Goal: Task Accomplishment & Management: Use online tool/utility

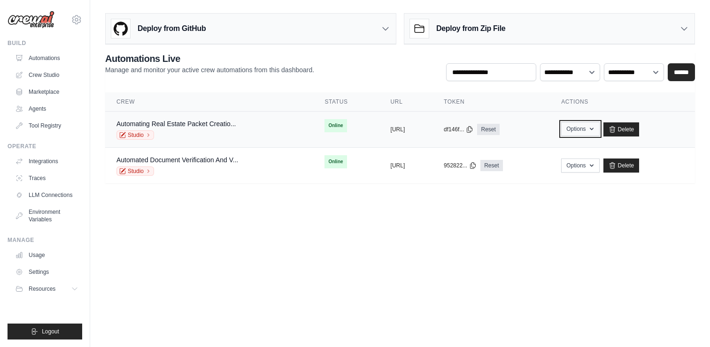
click at [599, 133] on button "Options" at bounding box center [580, 129] width 38 height 14
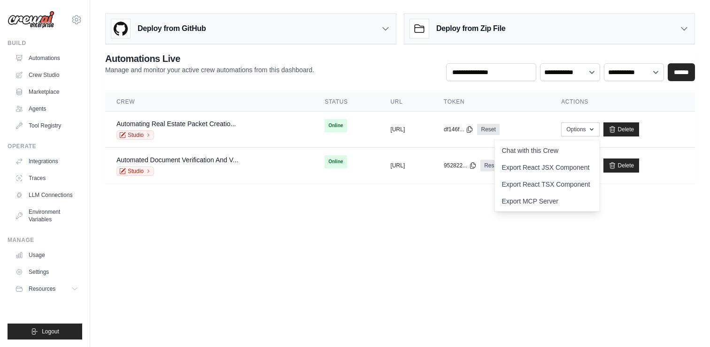
click at [372, 322] on body "[PERSON_NAME][EMAIL_ADDRESS][DOMAIN_NAME] Settings Build Automations Crew Studio" at bounding box center [355, 173] width 710 height 347
click at [166, 138] on div "Studio" at bounding box center [175, 135] width 119 height 9
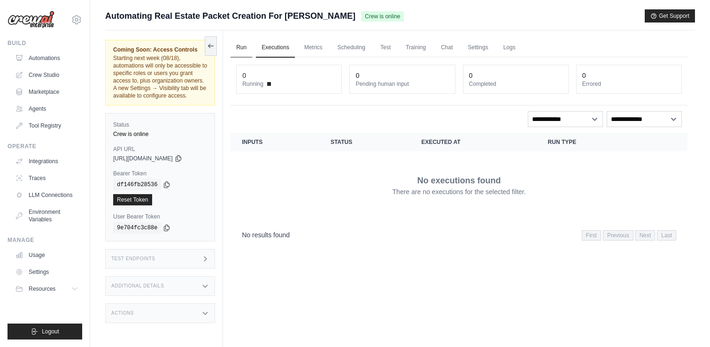
click at [236, 50] on link "Run" at bounding box center [242, 48] width 22 height 20
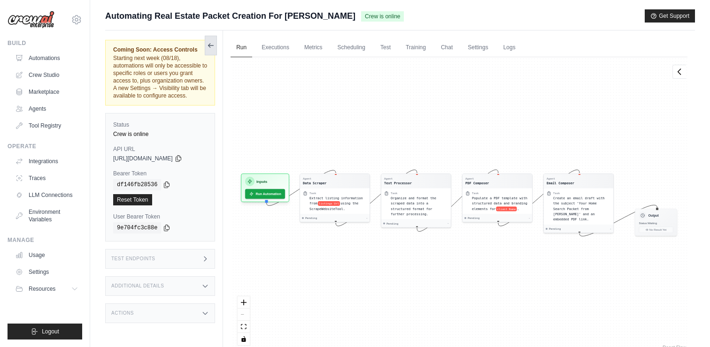
click at [207, 43] on button at bounding box center [211, 46] width 12 height 20
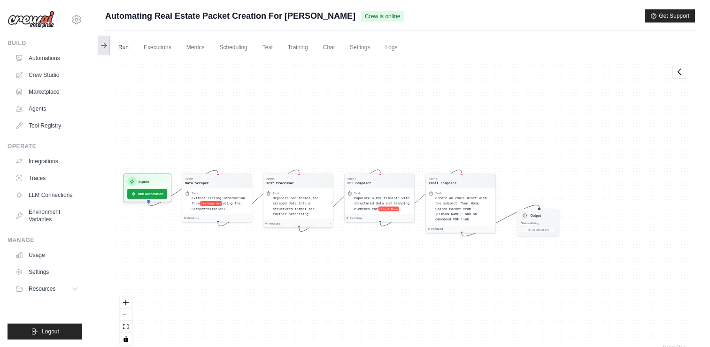
click at [101, 48] on icon at bounding box center [104, 46] width 8 height 8
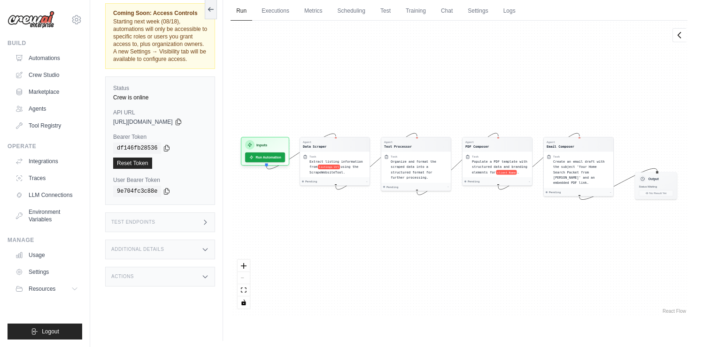
scroll to position [40, 0]
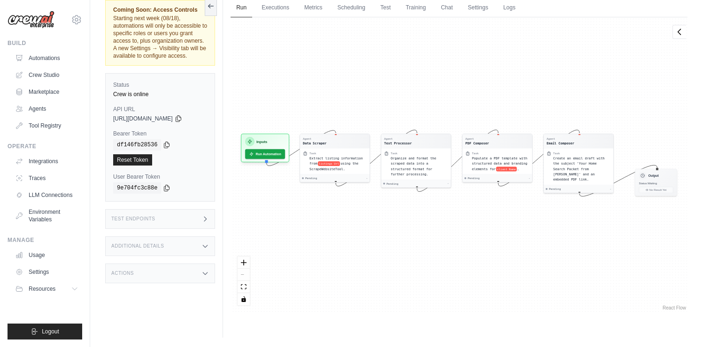
click at [170, 275] on div "Actions" at bounding box center [160, 274] width 110 height 20
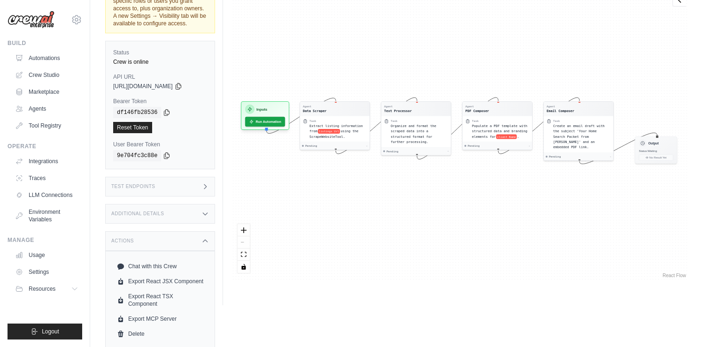
scroll to position [75, 0]
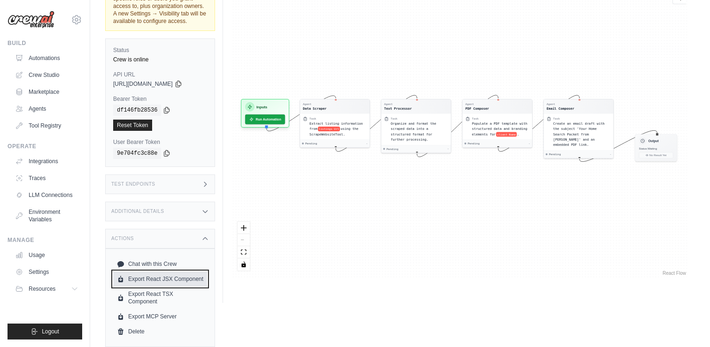
click at [178, 280] on link "Export React JSX Component" at bounding box center [160, 279] width 94 height 15
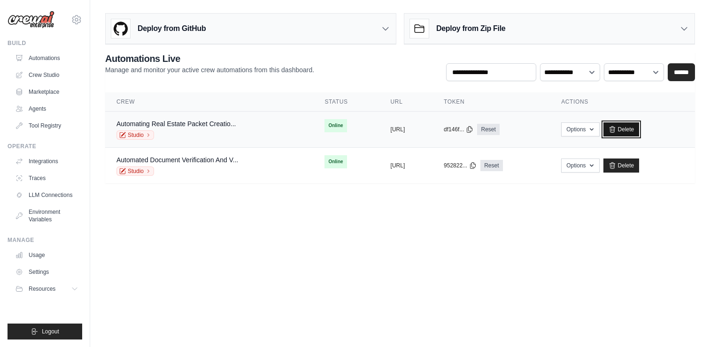
click at [639, 124] on link "Delete" at bounding box center [621, 130] width 36 height 14
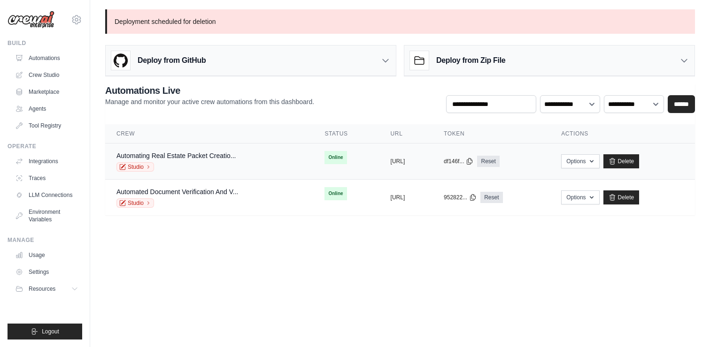
click at [324, 158] on span "Online" at bounding box center [335, 157] width 22 height 13
click at [255, 296] on body "[PERSON_NAME][EMAIL_ADDRESS][DOMAIN_NAME] Settings Build Automations Crew Studio" at bounding box center [355, 173] width 710 height 347
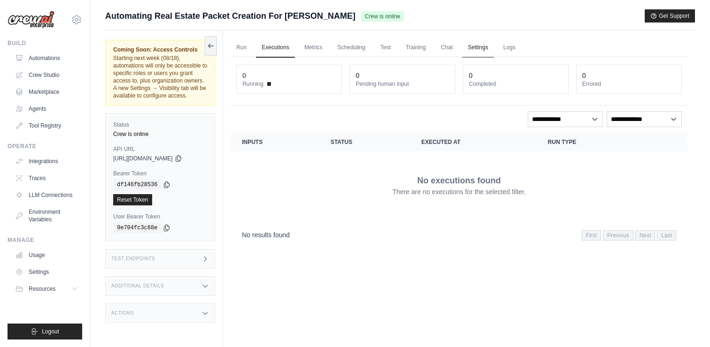
click at [479, 46] on link "Settings" at bounding box center [477, 48] width 31 height 20
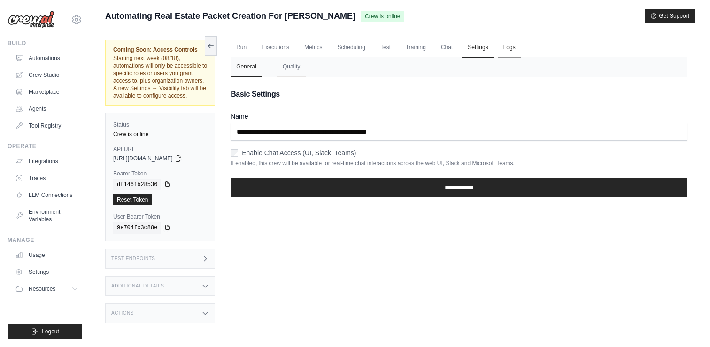
click at [505, 49] on link "Logs" at bounding box center [509, 48] width 23 height 20
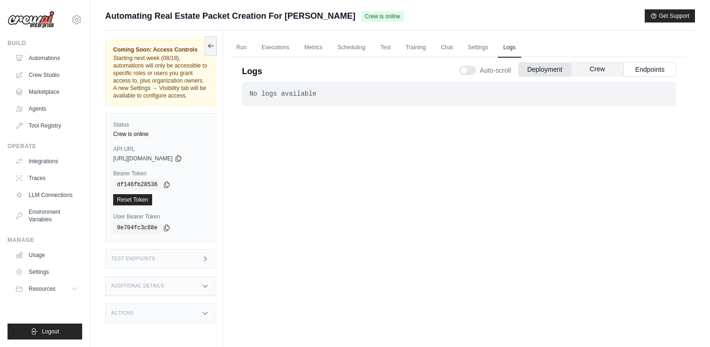
click at [592, 69] on button "Crew" at bounding box center [597, 69] width 53 height 14
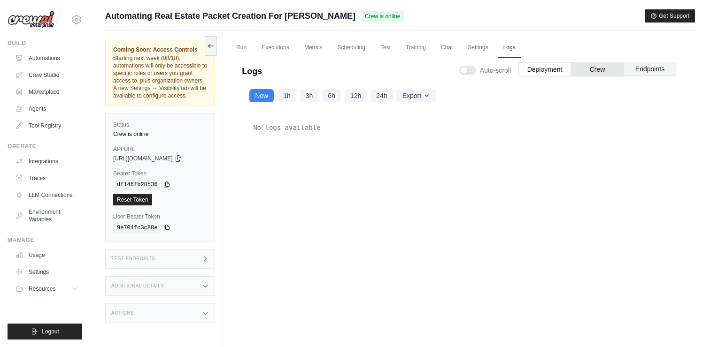
click at [640, 74] on button "Endpoints" at bounding box center [650, 69] width 53 height 14
click at [238, 47] on link "Run" at bounding box center [242, 48] width 22 height 20
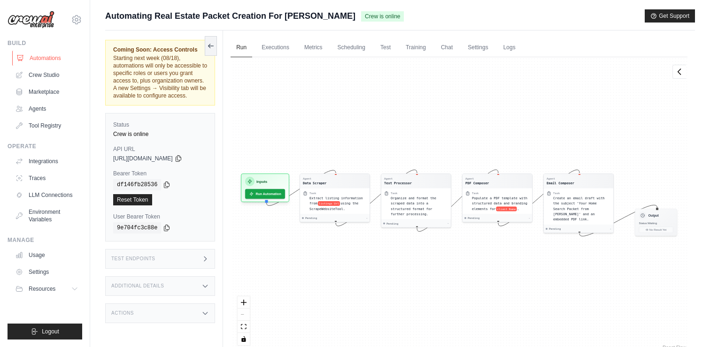
click at [42, 59] on link "Automations" at bounding box center [47, 58] width 71 height 15
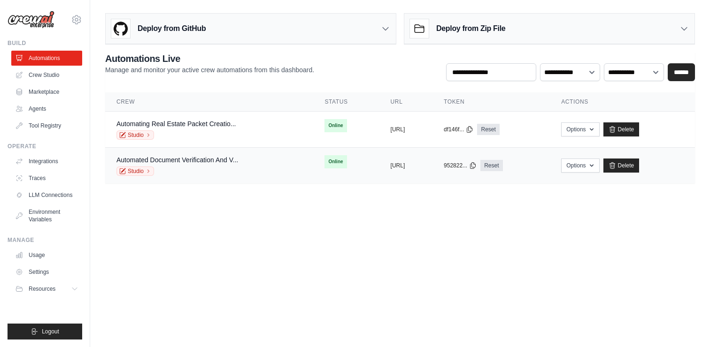
click at [206, 169] on div "Studio" at bounding box center [177, 171] width 122 height 9
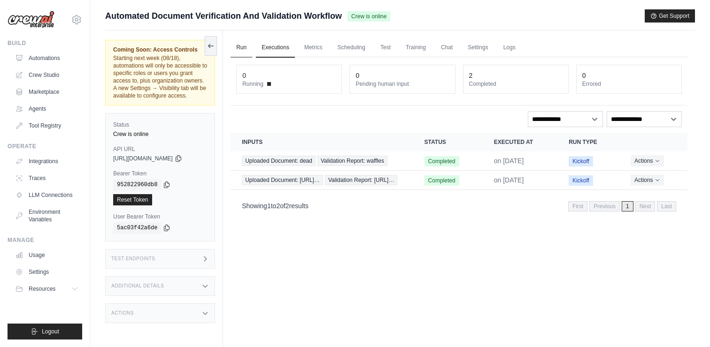
click at [243, 47] on link "Run" at bounding box center [242, 48] width 22 height 20
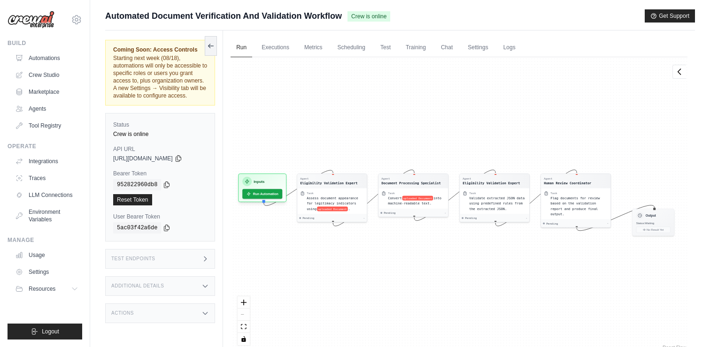
click at [263, 85] on div "Agent Eligibility Validation Expert Task Assess document appearance for legitim…" at bounding box center [459, 204] width 457 height 295
